Goal: Task Accomplishment & Management: Manage account settings

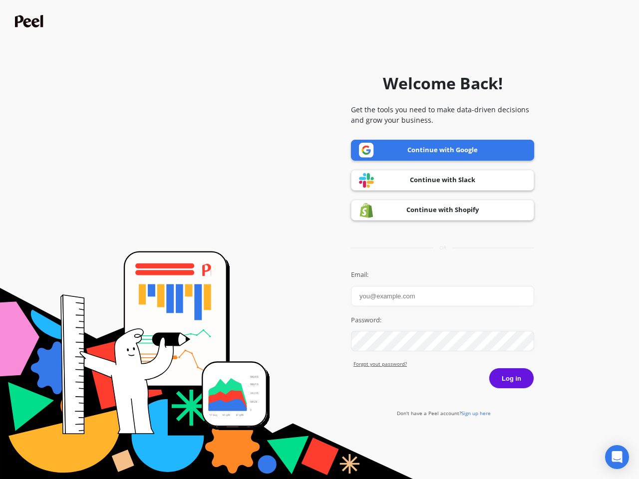
click at [617, 457] on icon "Open Intercom Messenger" at bounding box center [617, 457] width 10 height 12
